Goal: Task Accomplishment & Management: Use online tool/utility

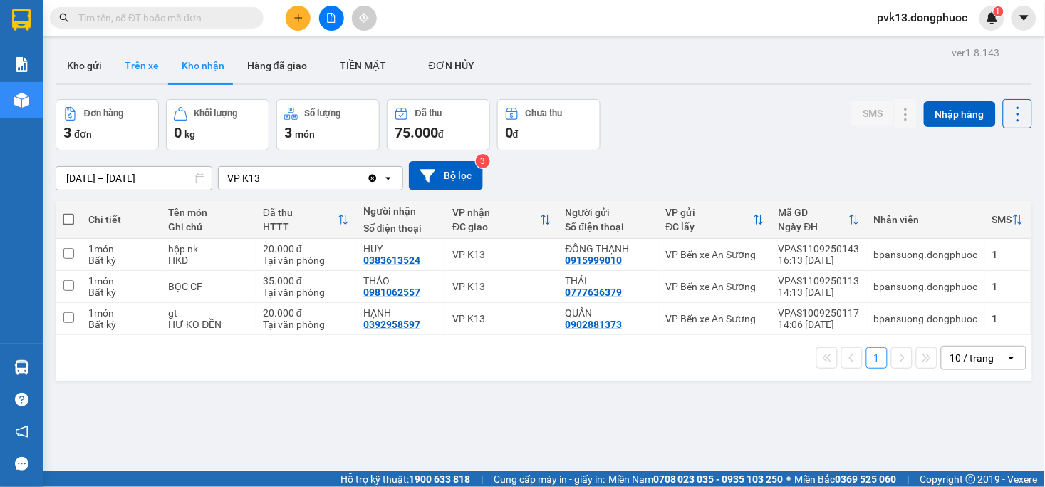
click at [153, 68] on button "Trên xe" at bounding box center [141, 65] width 57 height 34
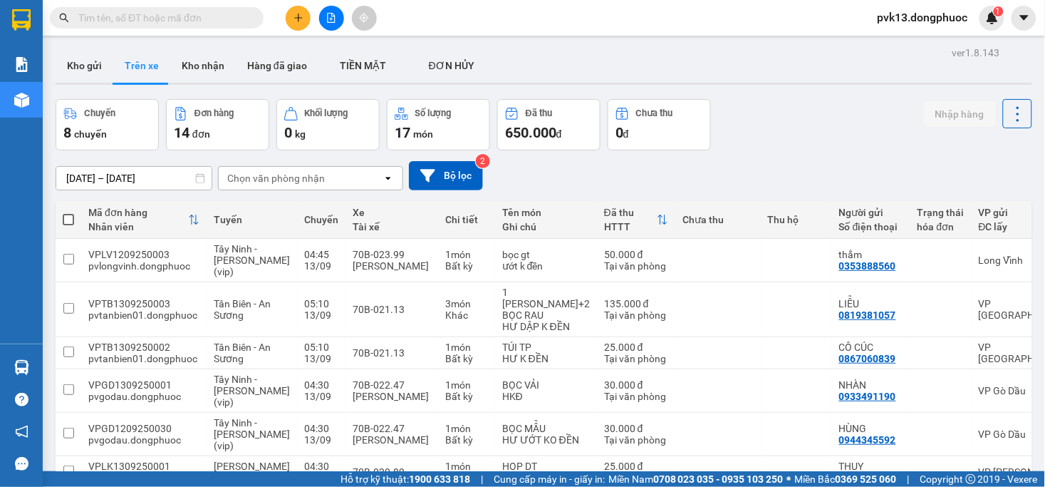
click at [286, 183] on div "Chọn văn phòng nhận" at bounding box center [276, 178] width 98 height 14
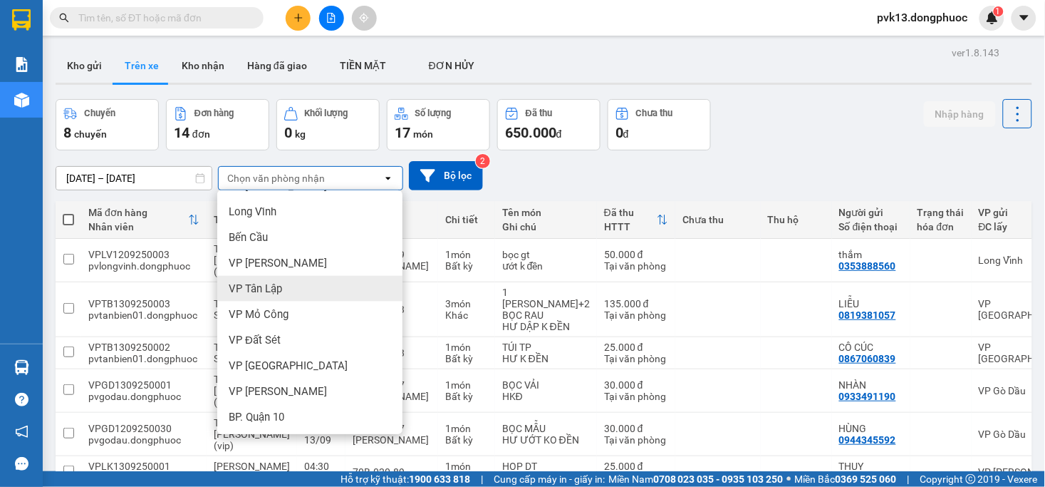
scroll to position [224, 0]
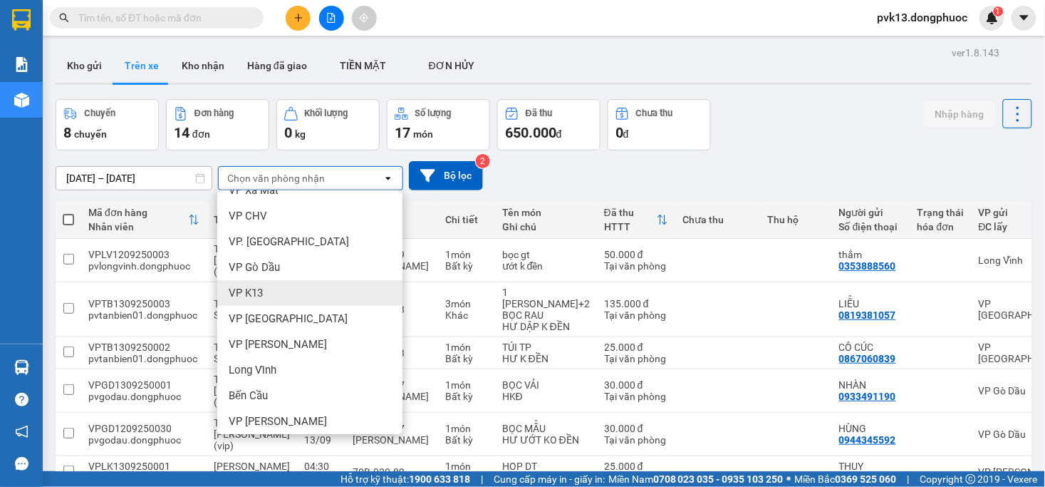
click at [258, 294] on span "VP K13" at bounding box center [246, 293] width 34 height 14
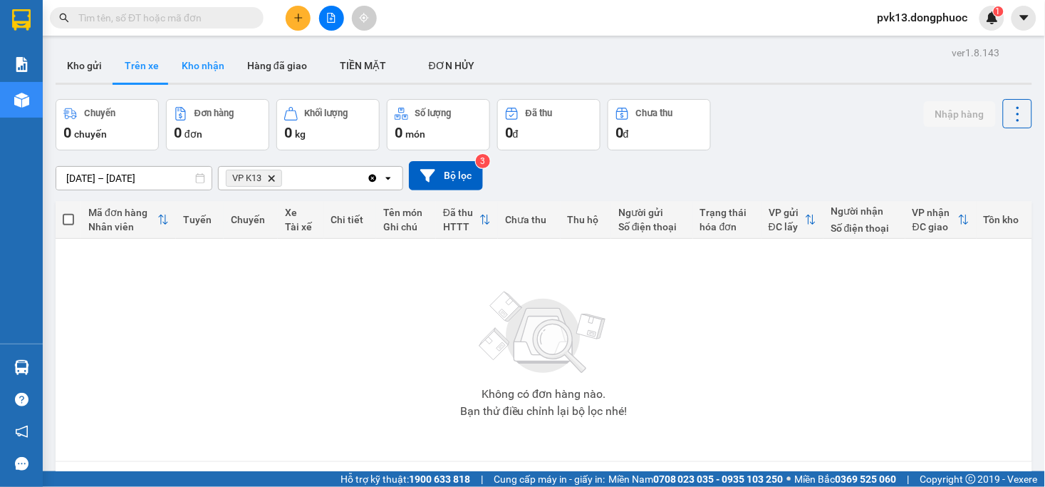
click at [193, 58] on button "Kho nhận" at bounding box center [203, 65] width 66 height 34
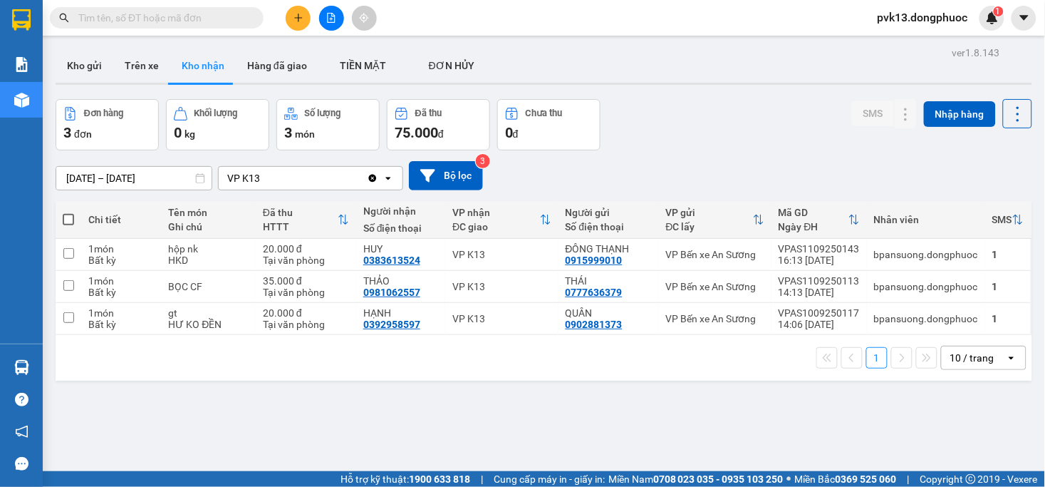
click at [147, 182] on input "[DATE] – [DATE]" at bounding box center [133, 178] width 155 height 23
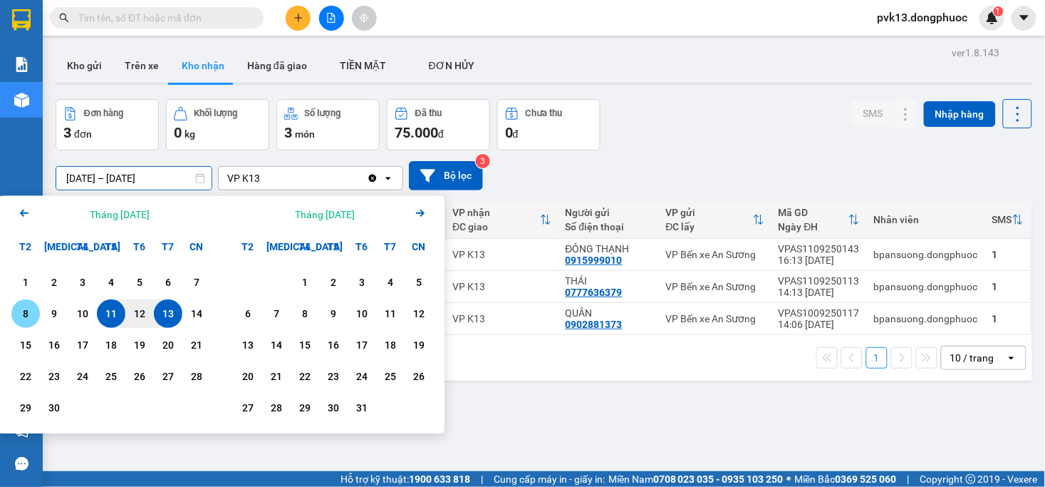
click at [30, 316] on div "8" at bounding box center [26, 313] width 20 height 17
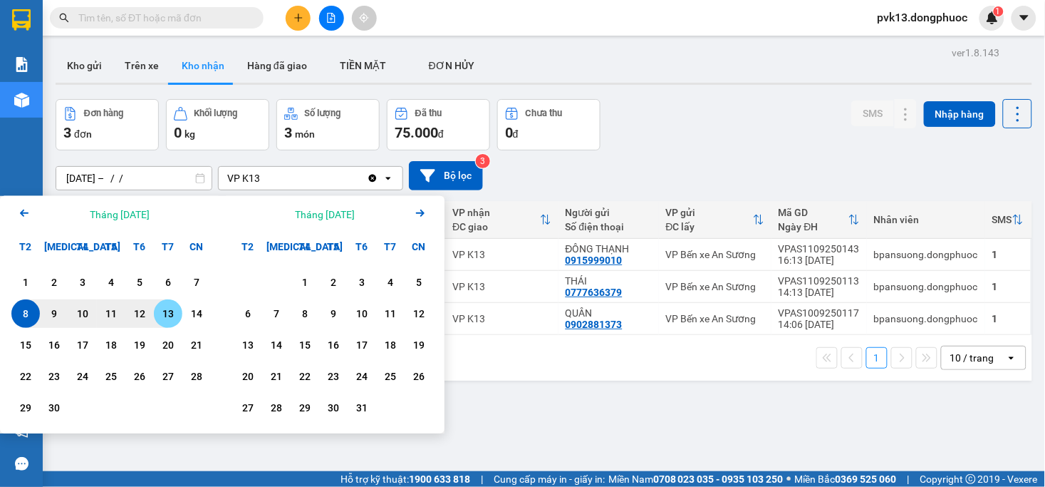
click at [167, 318] on div "13" at bounding box center [168, 313] width 20 height 17
type input "[DATE] – [DATE]"
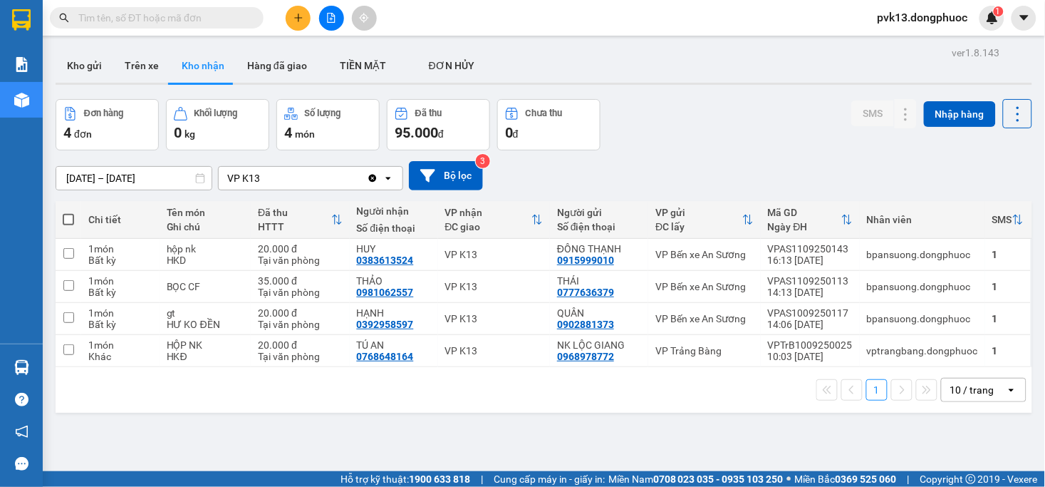
scroll to position [66, 0]
